Goal: Task Accomplishment & Management: Use online tool/utility

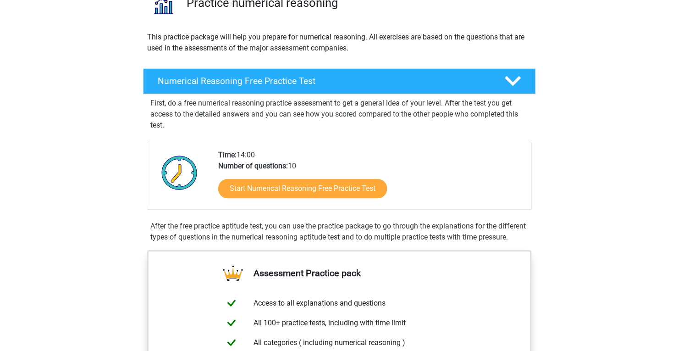
scroll to position [88, 0]
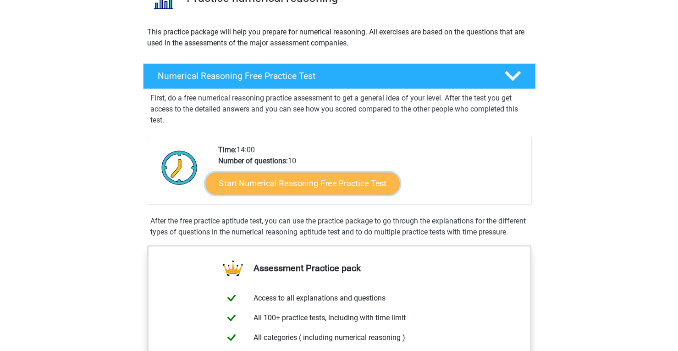
click at [267, 187] on link "Start Numerical Reasoning Free Practice Test" at bounding box center [302, 183] width 194 height 22
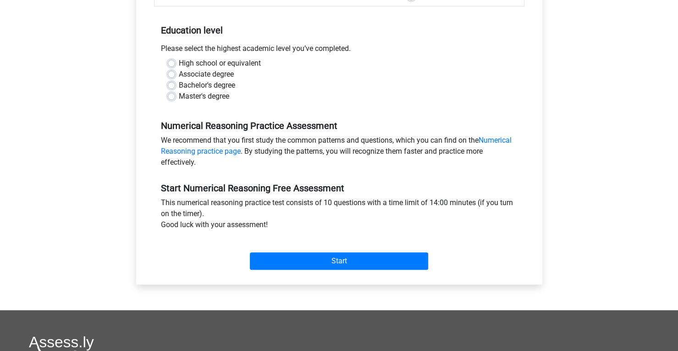
scroll to position [174, 0]
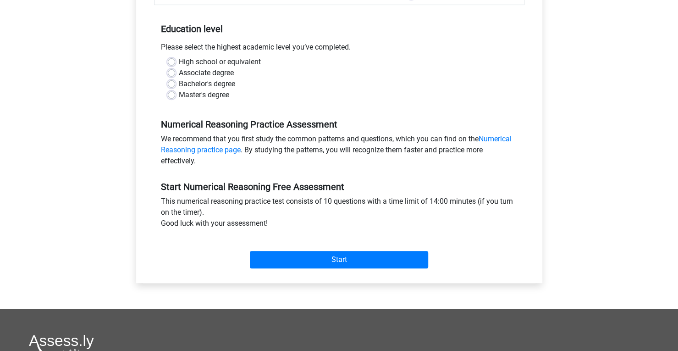
click at [231, 56] on label "High school or equivalent" at bounding box center [220, 61] width 82 height 11
click at [175, 56] on input "High school or equivalent" at bounding box center [171, 60] width 7 height 9
radio input "true"
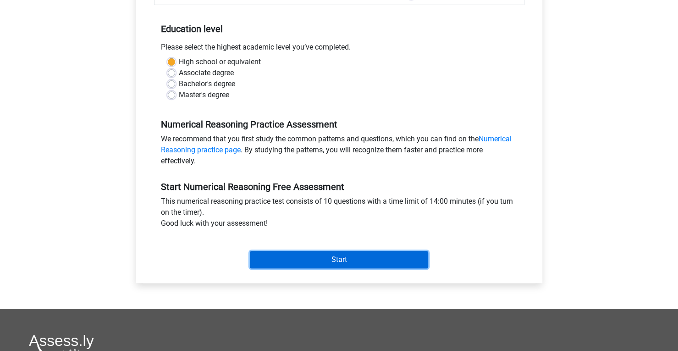
click at [300, 257] on input "Start" at bounding box center [339, 259] width 178 height 17
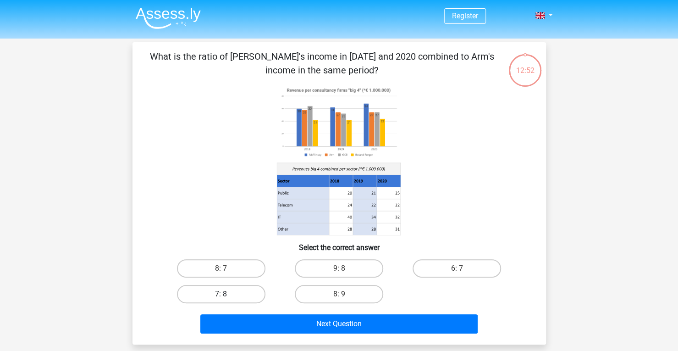
click at [227, 300] on label "7: 8" at bounding box center [221, 294] width 89 height 18
click at [227, 300] on input "7: 8" at bounding box center [224, 297] width 6 height 6
radio input "true"
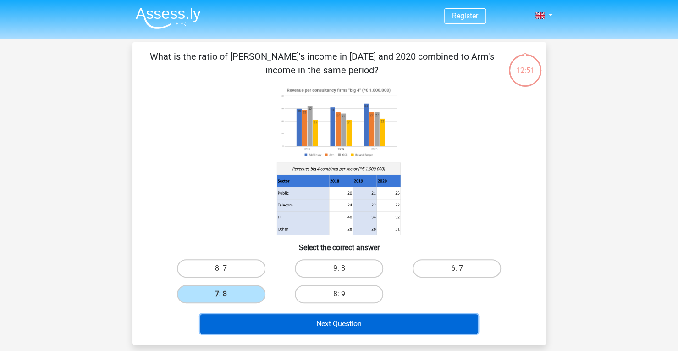
click at [267, 324] on button "Next Question" at bounding box center [338, 323] width 277 height 19
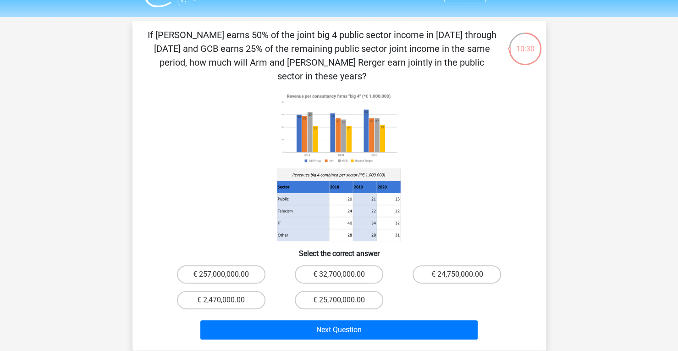
scroll to position [22, 0]
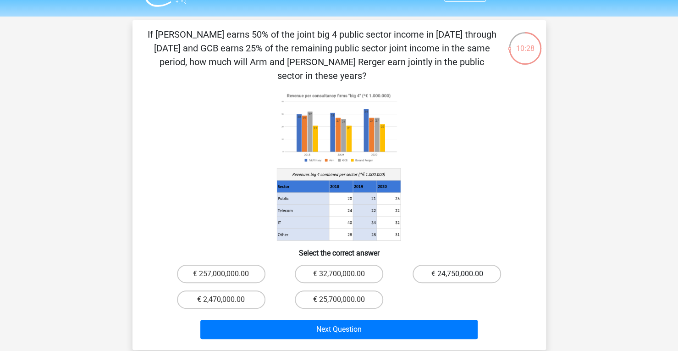
click at [446, 265] on label "€ 24,750,000.00" at bounding box center [457, 274] width 89 height 18
click at [457, 274] on input "€ 24,750,000.00" at bounding box center [460, 277] width 6 height 6
radio input "true"
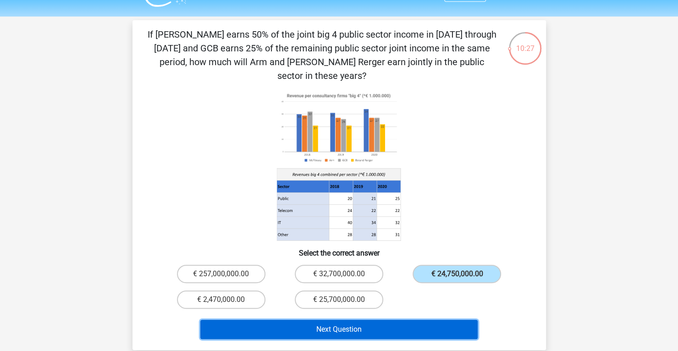
click at [423, 320] on button "Next Question" at bounding box center [338, 329] width 277 height 19
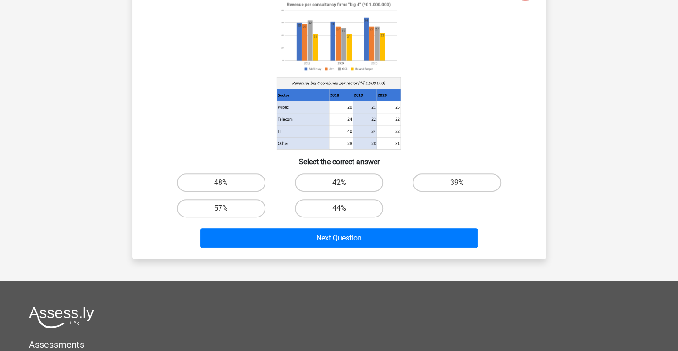
scroll to position [0, 0]
